Goal: Information Seeking & Learning: Learn about a topic

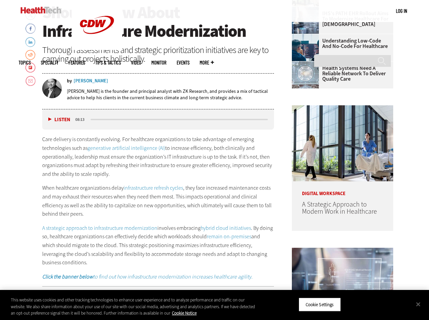
scroll to position [266, 0]
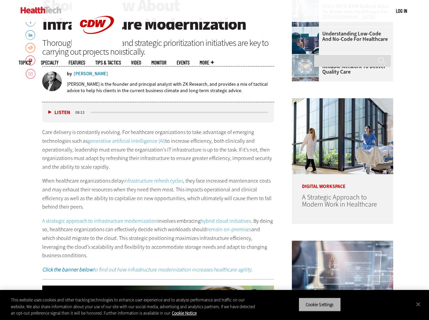
click at [337, 305] on button "Cookie Settings" at bounding box center [319, 304] width 42 height 14
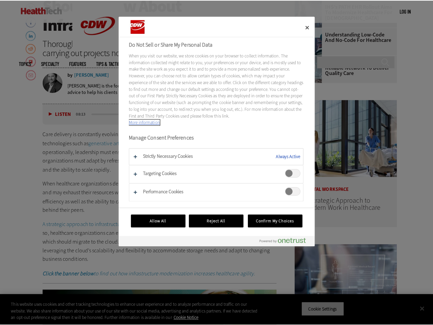
scroll to position [268, 0]
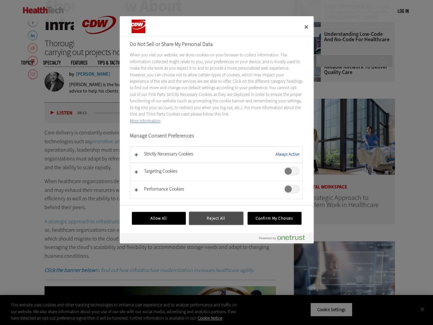
click at [206, 220] on button "Reject All" at bounding box center [216, 218] width 54 height 13
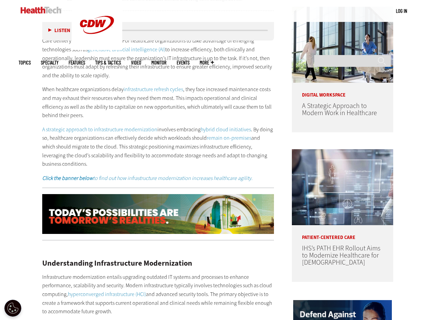
scroll to position [358, 0]
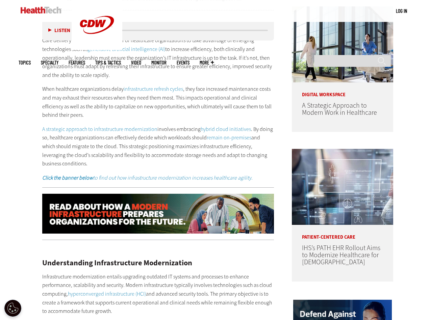
click at [131, 128] on link "A strategic approach to infrastructure modernization" at bounding box center [99, 129] width 115 height 7
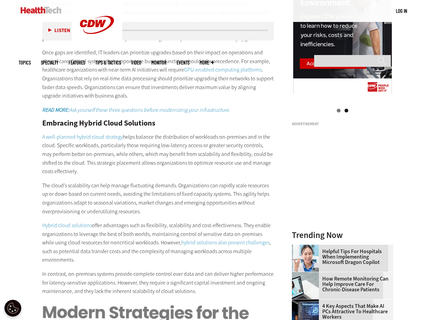
scroll to position [727, 0]
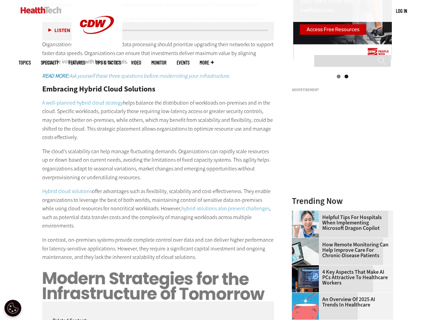
click at [108, 105] on link "A well-planned hybrid cloud strategy" at bounding box center [82, 102] width 81 height 7
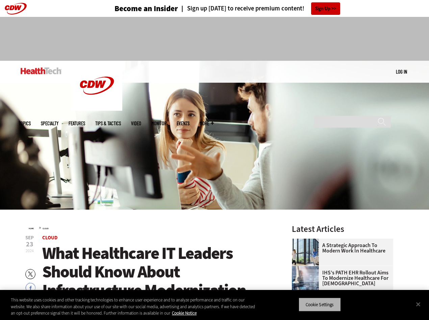
click at [341, 305] on button "Cookie Settings" at bounding box center [319, 304] width 42 height 14
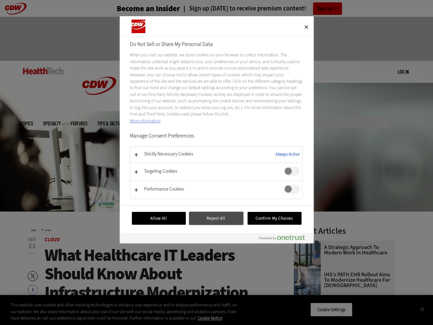
click at [193, 216] on button "Reject All" at bounding box center [216, 218] width 54 height 13
